Goal: Information Seeking & Learning: Learn about a topic

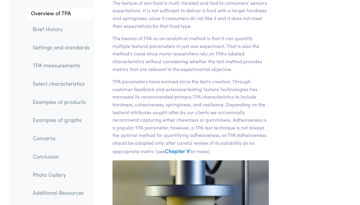
click at [85, 115] on link "Examples of graphs" at bounding box center [61, 120] width 67 height 14
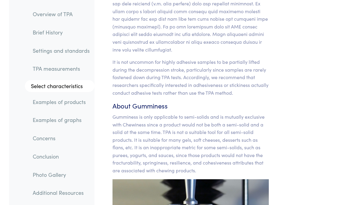
scroll to position [8274, 0]
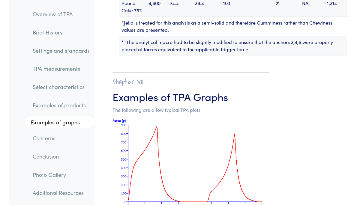
click at [80, 100] on link "Examples of products" at bounding box center [61, 105] width 67 height 14
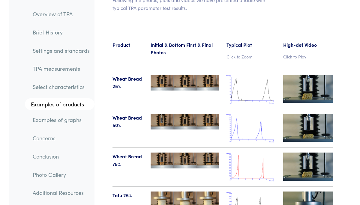
scroll to position [6966, 0]
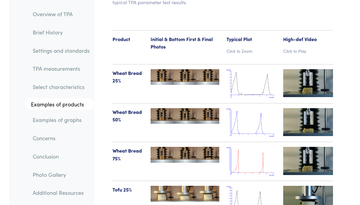
click at [233, 147] on img at bounding box center [252, 161] width 50 height 29
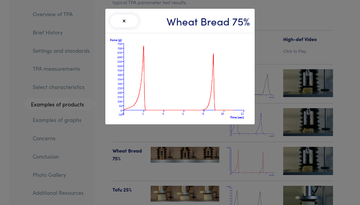
click at [182, 66] on img at bounding box center [180, 79] width 140 height 82
click at [128, 23] on button "×" at bounding box center [124, 20] width 28 height 13
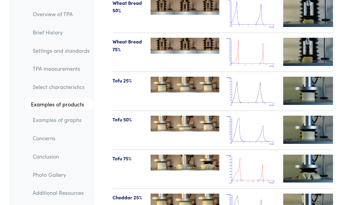
scroll to position [7077, 0]
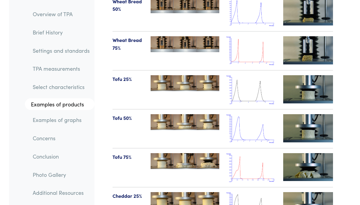
click at [248, 153] on img at bounding box center [252, 167] width 50 height 29
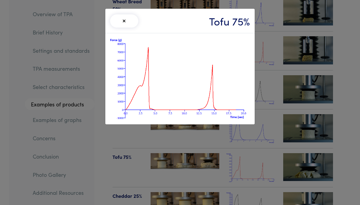
click at [248, 113] on img at bounding box center [180, 79] width 140 height 82
